Goal: Information Seeking & Learning: Learn about a topic

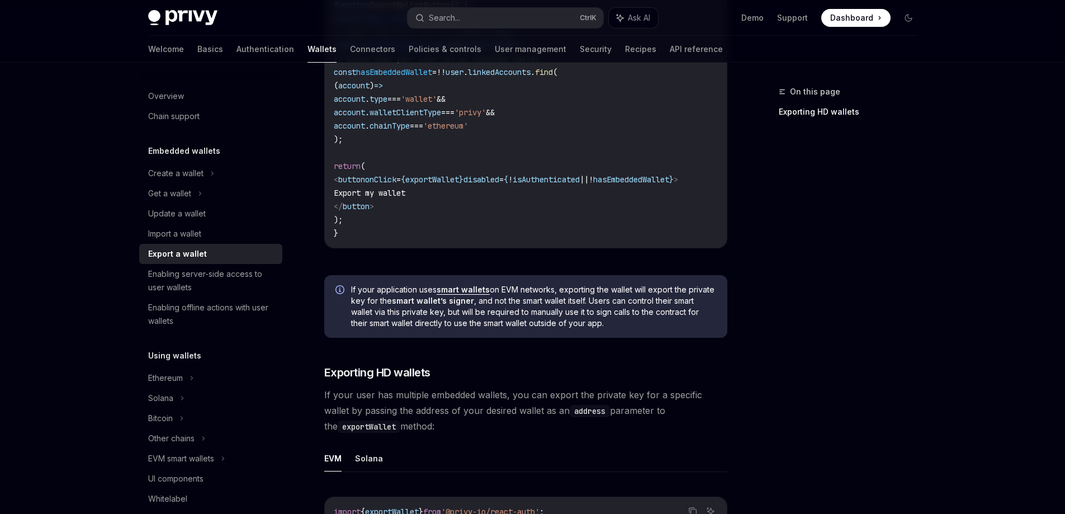
scroll to position [726, 0]
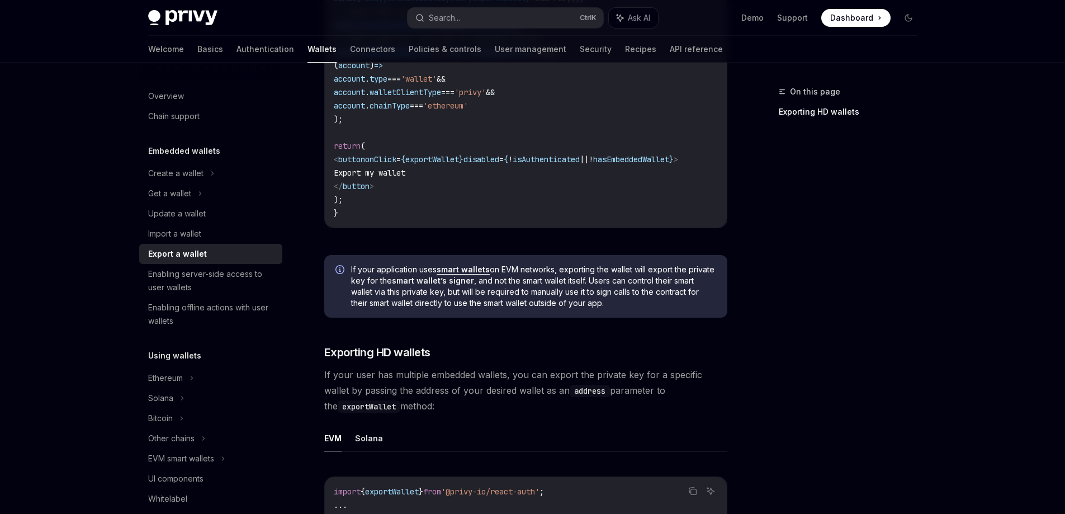
click at [523, 331] on div "To have your user export their embedded wallet’s private key, use Privy’s expor…" at bounding box center [525, 108] width 403 height 1049
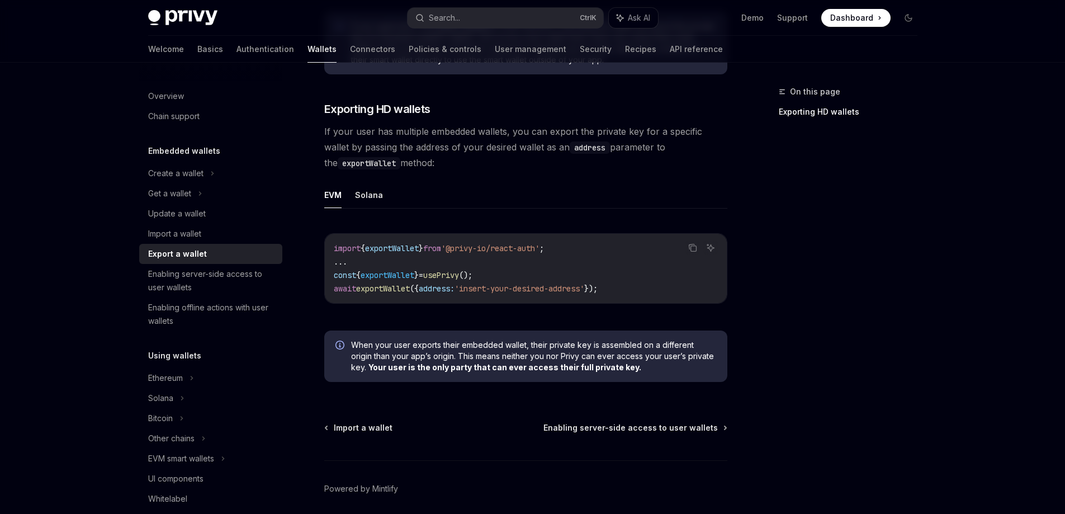
scroll to position [1017, 0]
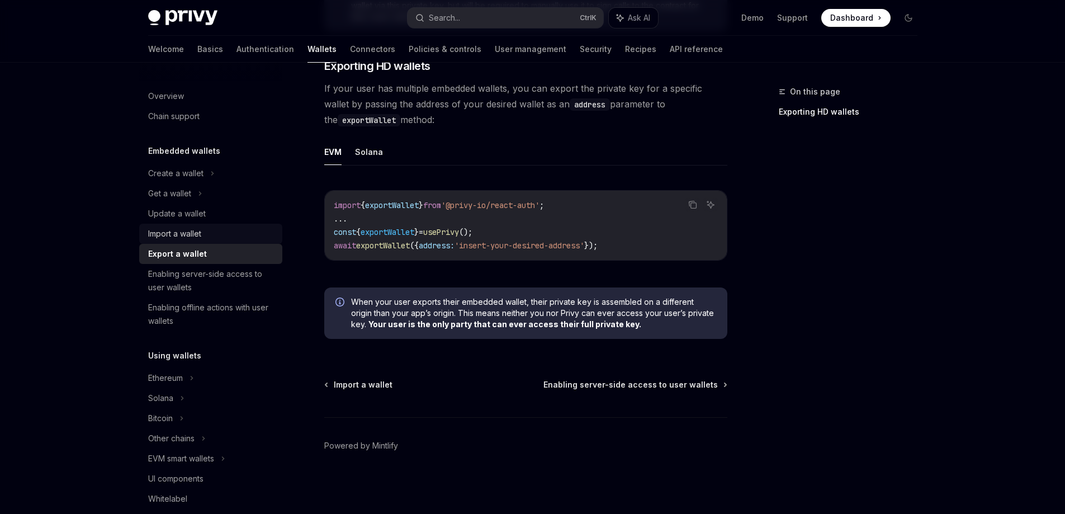
click at [203, 228] on div "Import a wallet" at bounding box center [211, 233] width 127 height 13
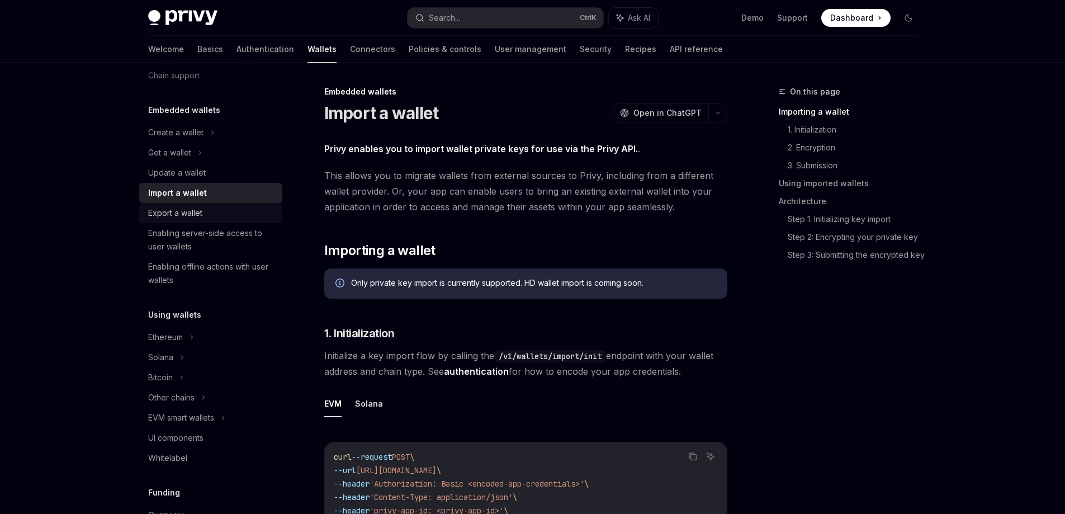
scroll to position [56, 0]
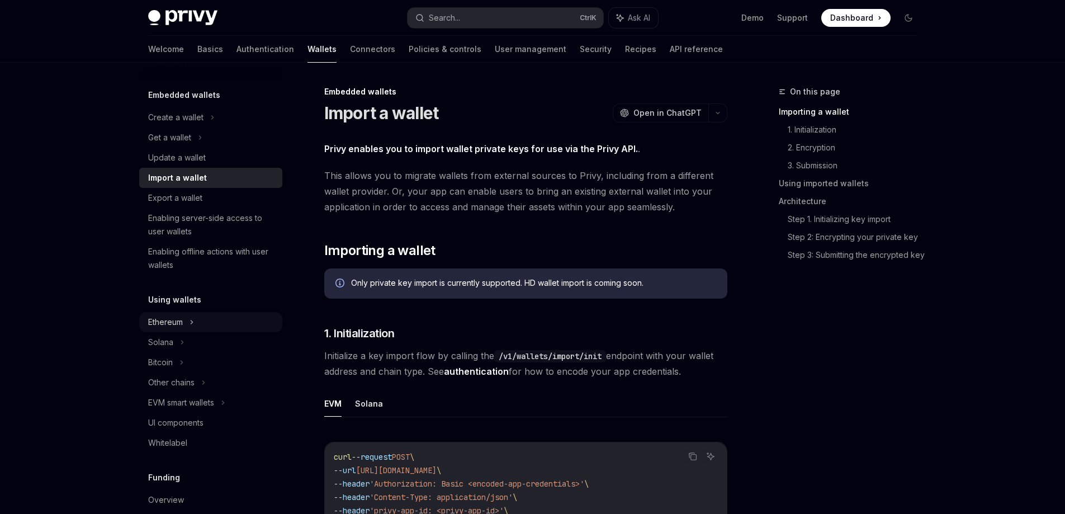
click at [186, 127] on div "Ethereum" at bounding box center [210, 117] width 143 height 20
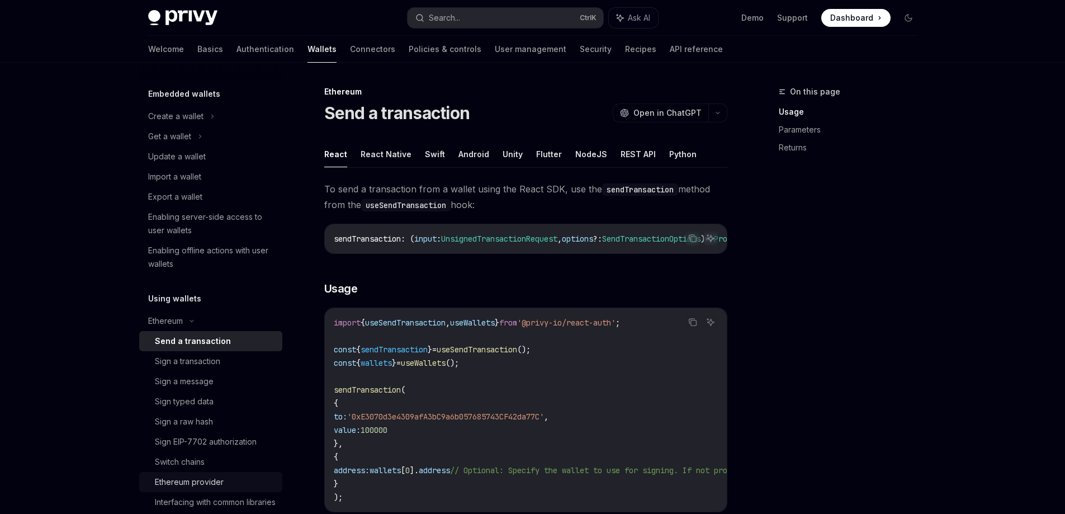
scroll to position [56, 0]
click at [202, 204] on div "Export a wallet" at bounding box center [175, 197] width 54 height 13
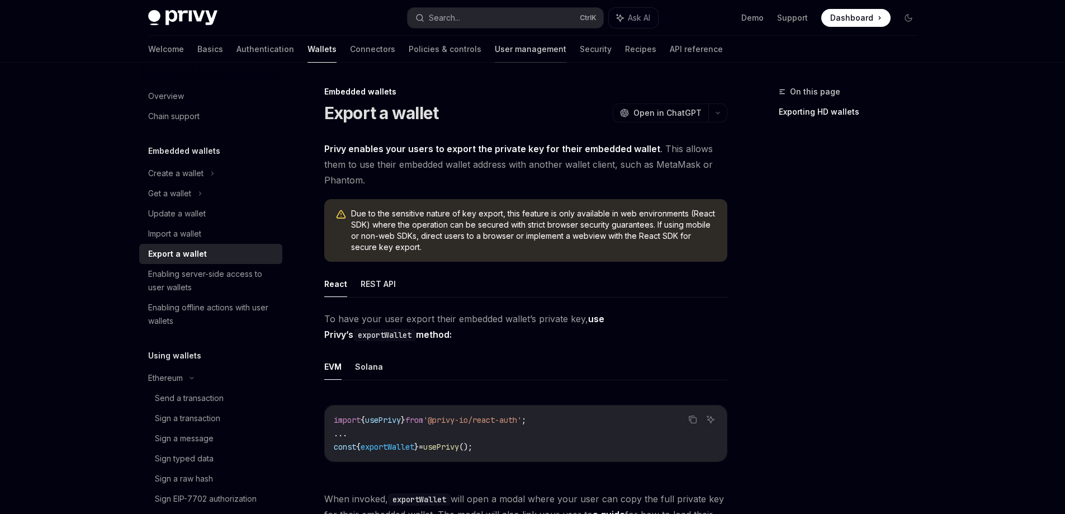
click at [498, 50] on link "User management" at bounding box center [531, 49] width 72 height 27
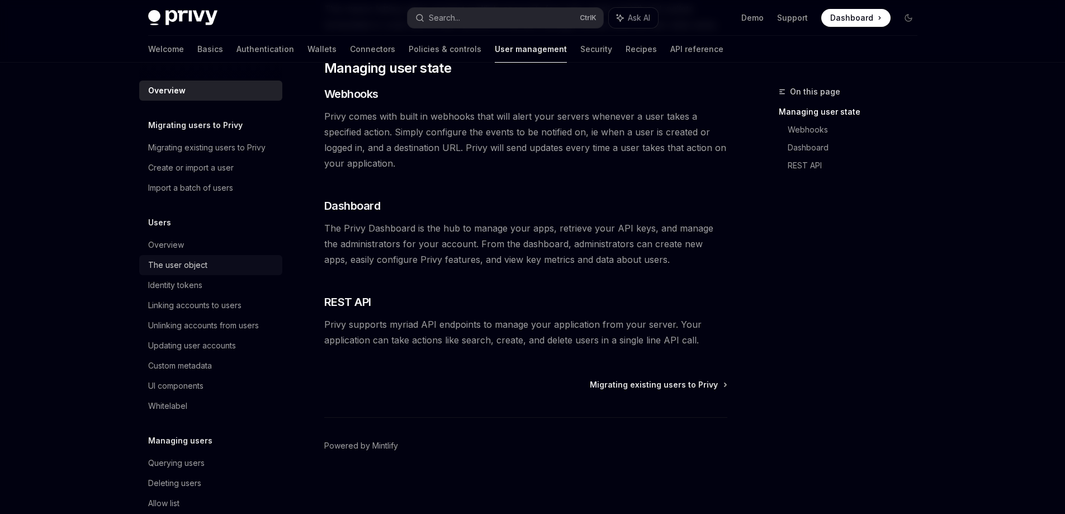
scroll to position [119, 0]
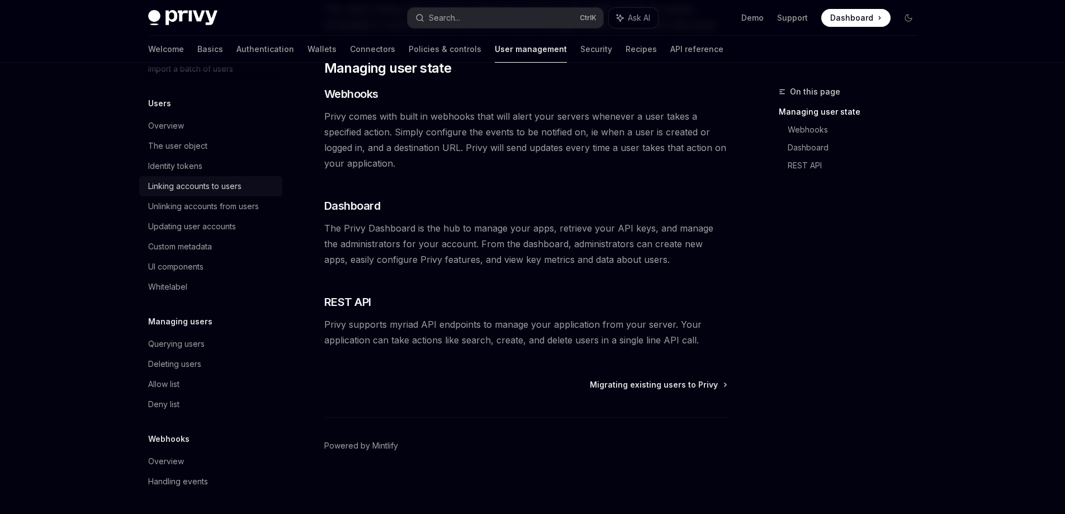
click at [208, 188] on div "Linking accounts to users" at bounding box center [194, 185] width 93 height 13
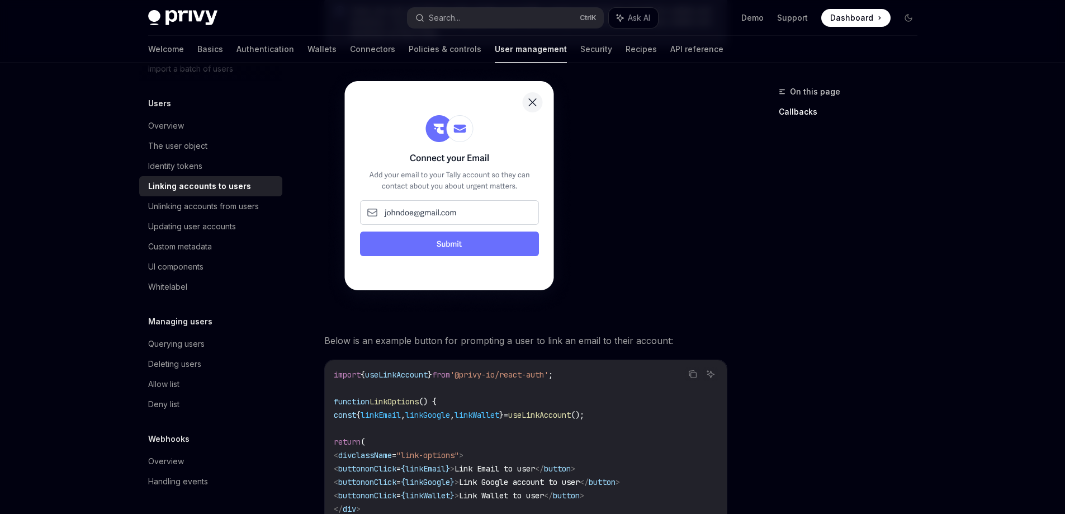
scroll to position [503, 0]
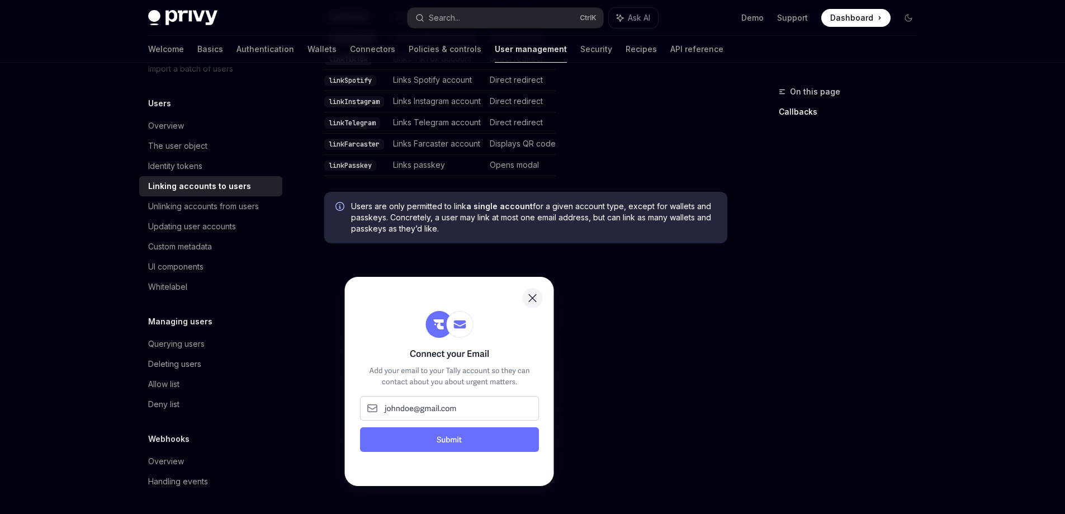
type textarea "*"
